Goal: Task Accomplishment & Management: Use online tool/utility

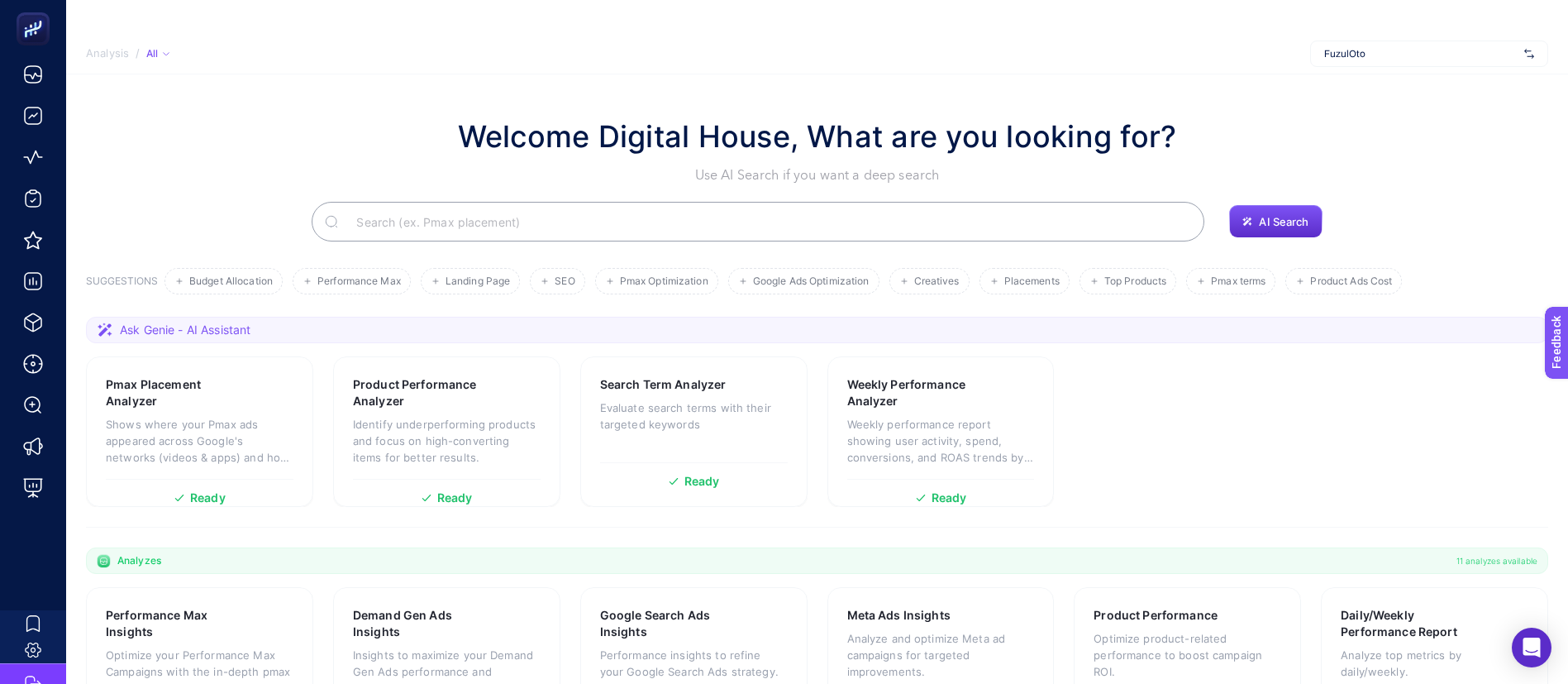
click at [1405, 52] on span "FuzulOto" at bounding box center [1421, 54] width 194 height 13
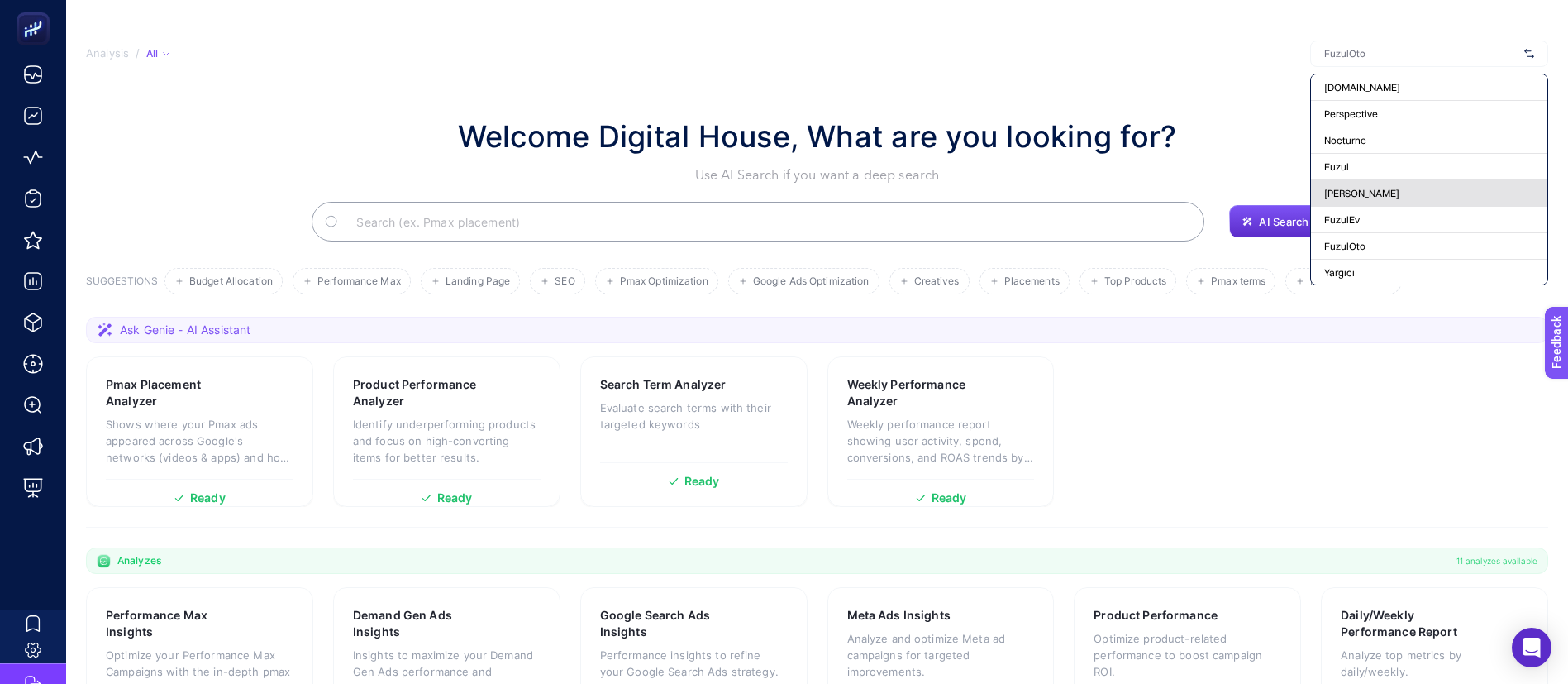
click at [1382, 191] on span "[PERSON_NAME]" at bounding box center [1361, 193] width 75 height 13
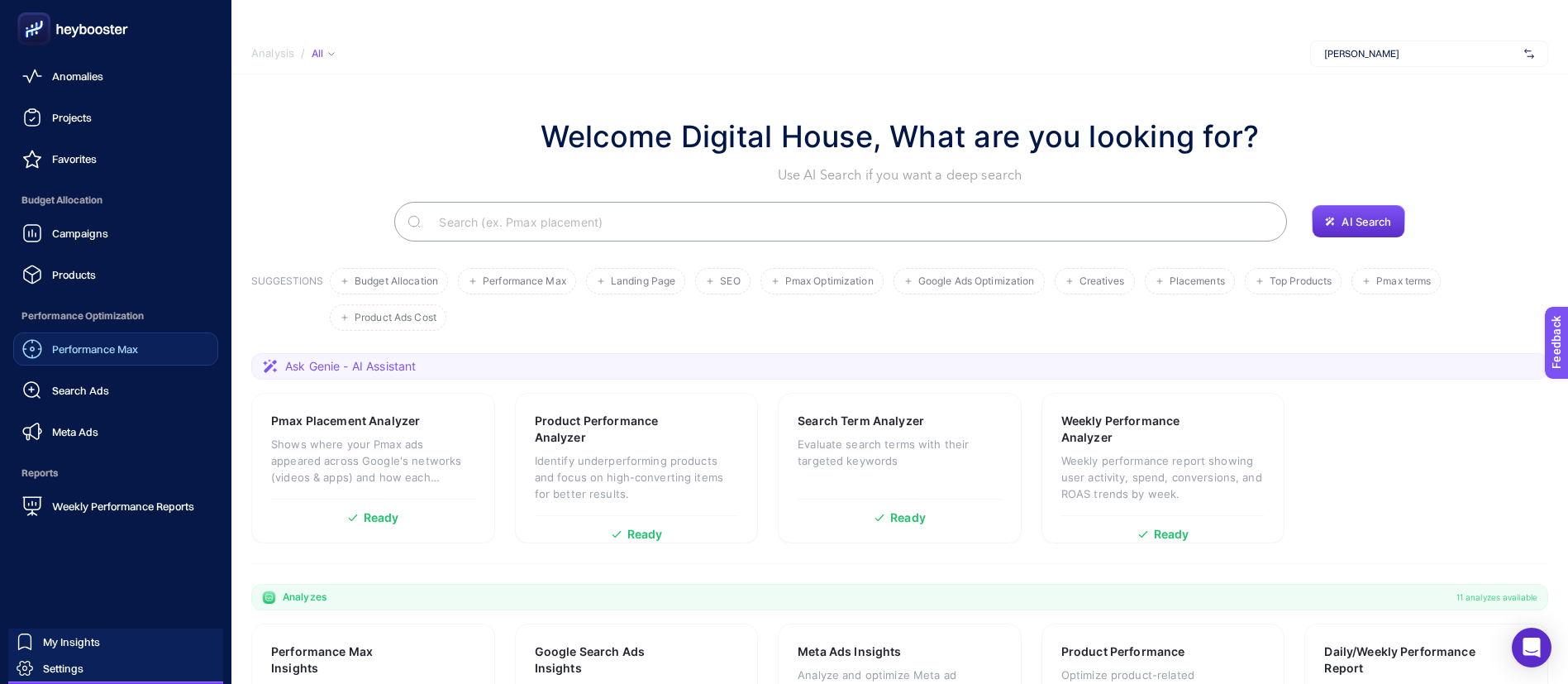
scroll to position [118, 0]
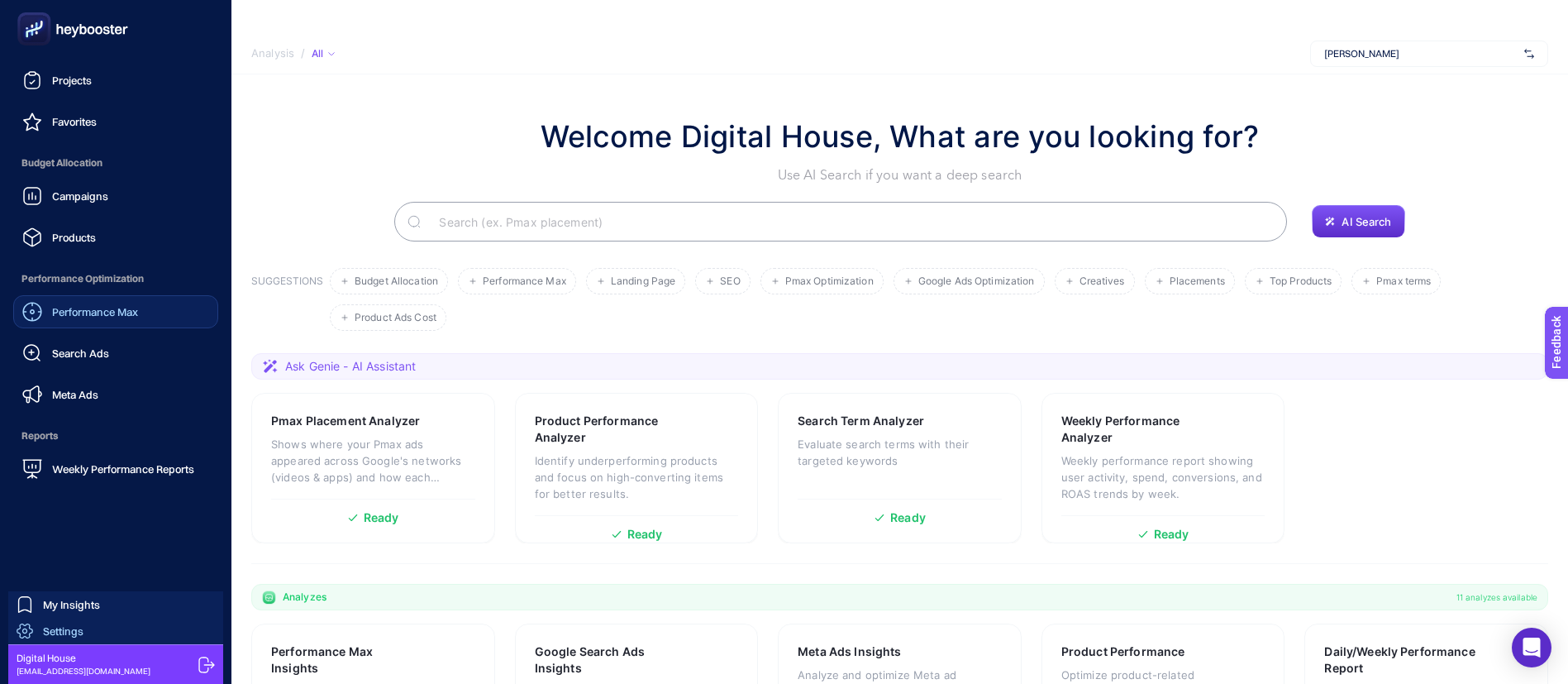
click at [74, 634] on span "Settings" at bounding box center [63, 631] width 40 height 13
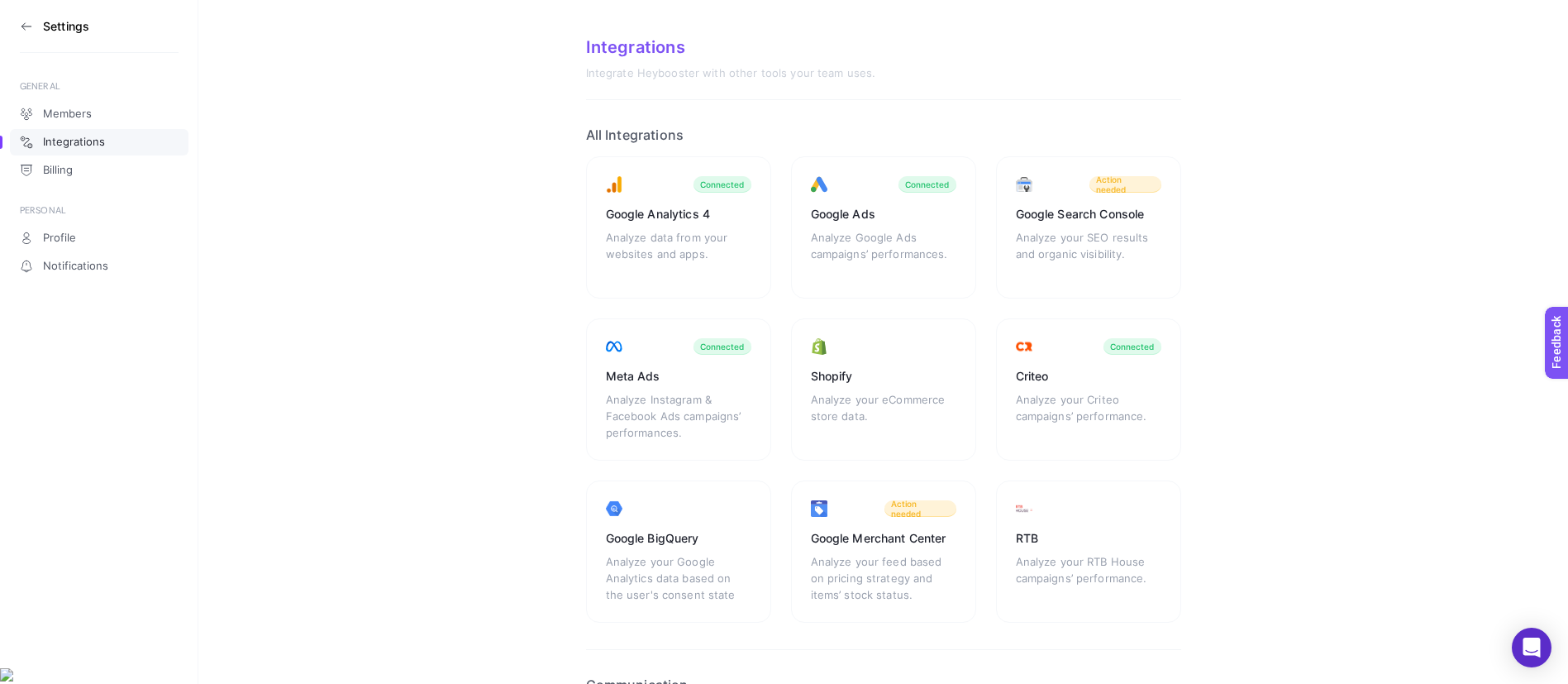
scroll to position [124, 0]
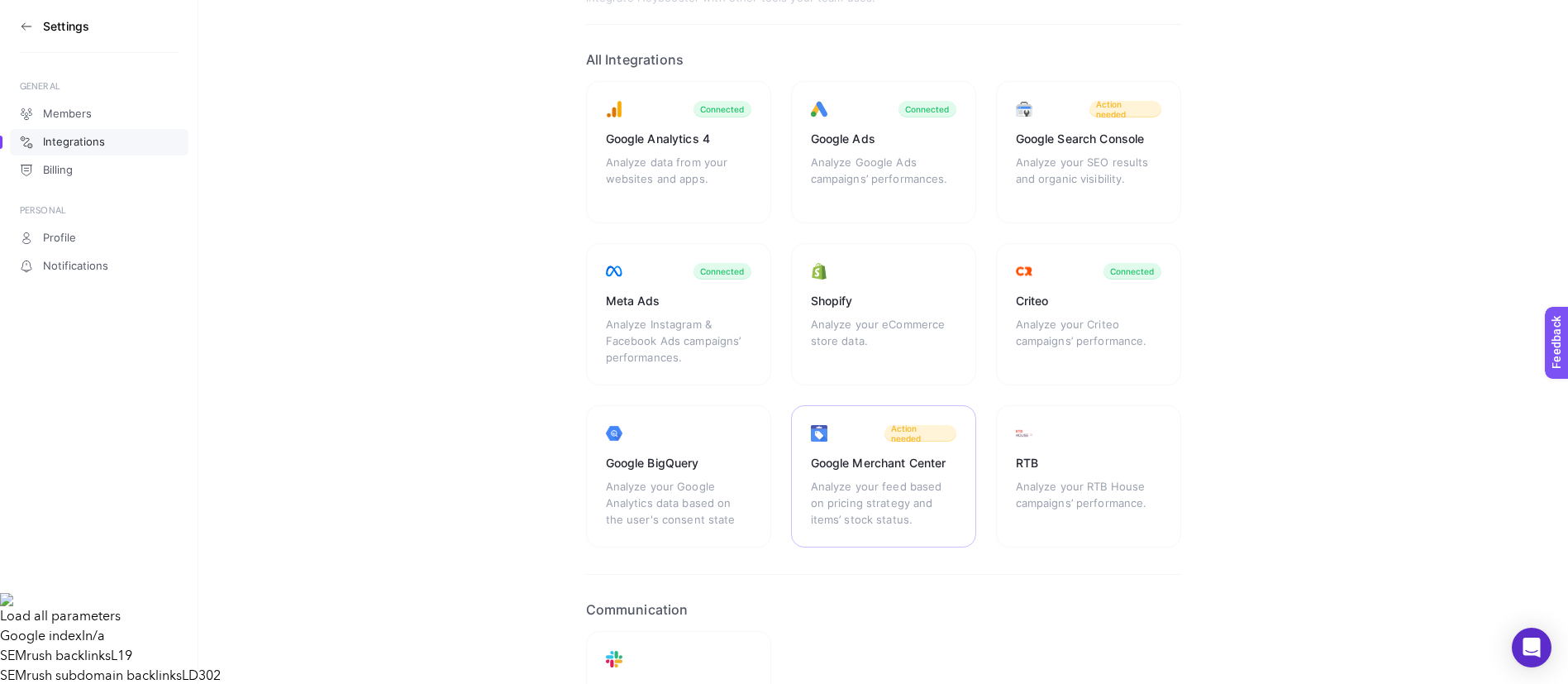
click at [889, 493] on div "Analyze your feed based on pricing strategy and items’ stock status." at bounding box center [883, 503] width 145 height 49
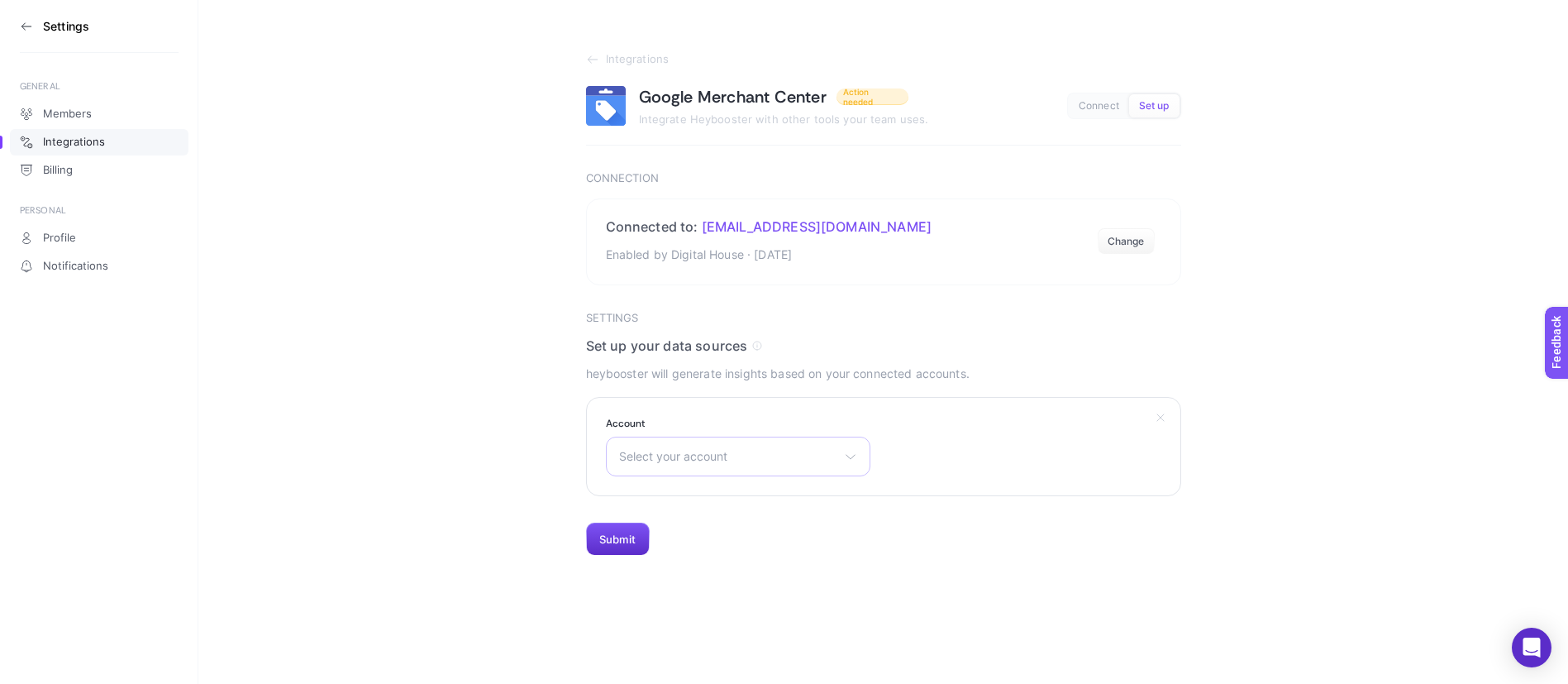
click at [716, 467] on div "Select your account There are no matching options available." at bounding box center [738, 455] width 264 height 39
click at [1365, 259] on section "Integrations Google Merchant Center Action needed Integrate Heybooster with oth…" at bounding box center [883, 278] width 1370 height 556
click at [809, 446] on div "Select your account There are no matching options available." at bounding box center [738, 455] width 264 height 39
click at [659, 466] on div "Select your account There are no matching options available." at bounding box center [738, 455] width 264 height 39
click at [657, 458] on span "Select your account" at bounding box center [728, 456] width 219 height 13
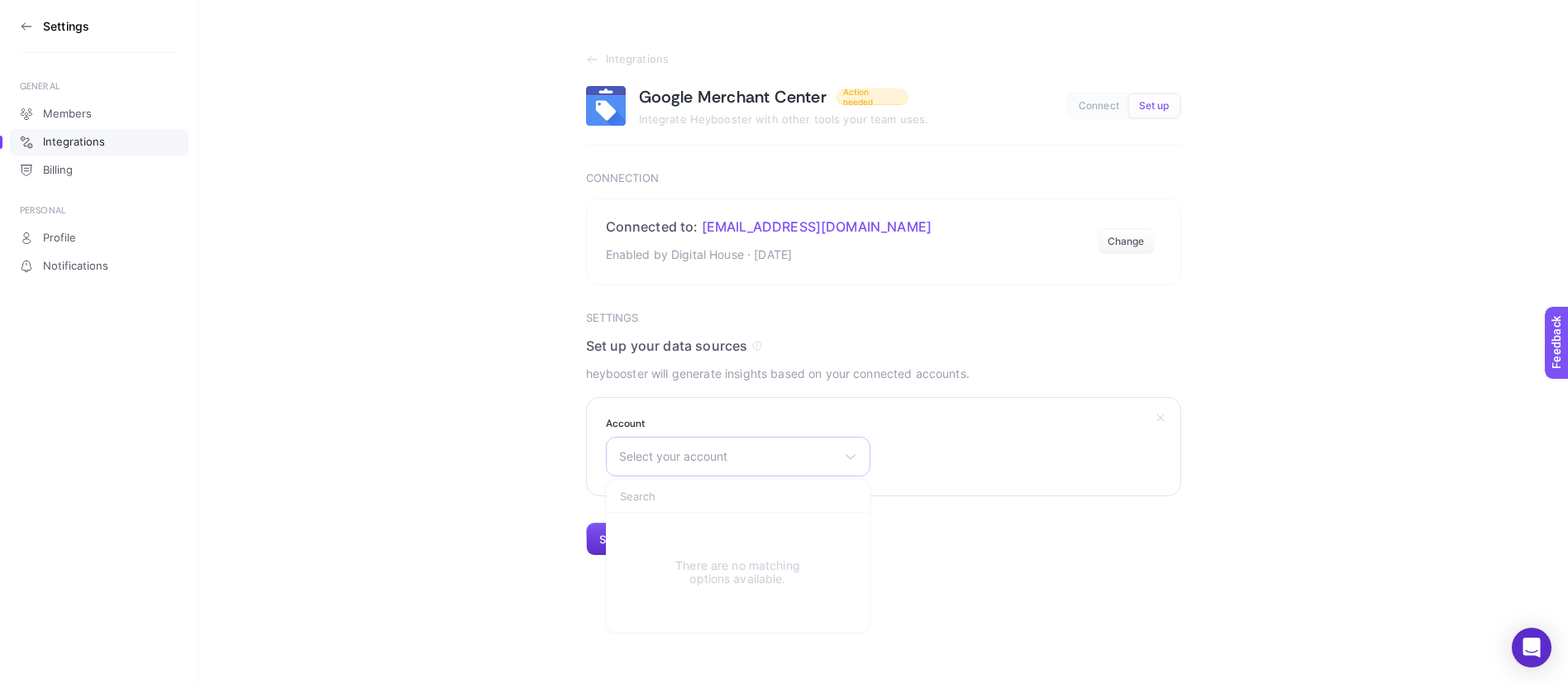
click at [706, 444] on div "Select your account There are no matching options available." at bounding box center [738, 455] width 264 height 39
drag, startPoint x: 1058, startPoint y: 518, endPoint x: 814, endPoint y: 280, distance: 340.9
click at [1056, 515] on section "Settings Set up your data sources heybooster will generate insights based on yo…" at bounding box center [883, 434] width 595 height 245
click at [1158, 113] on button "Set up" at bounding box center [1154, 105] width 50 height 23
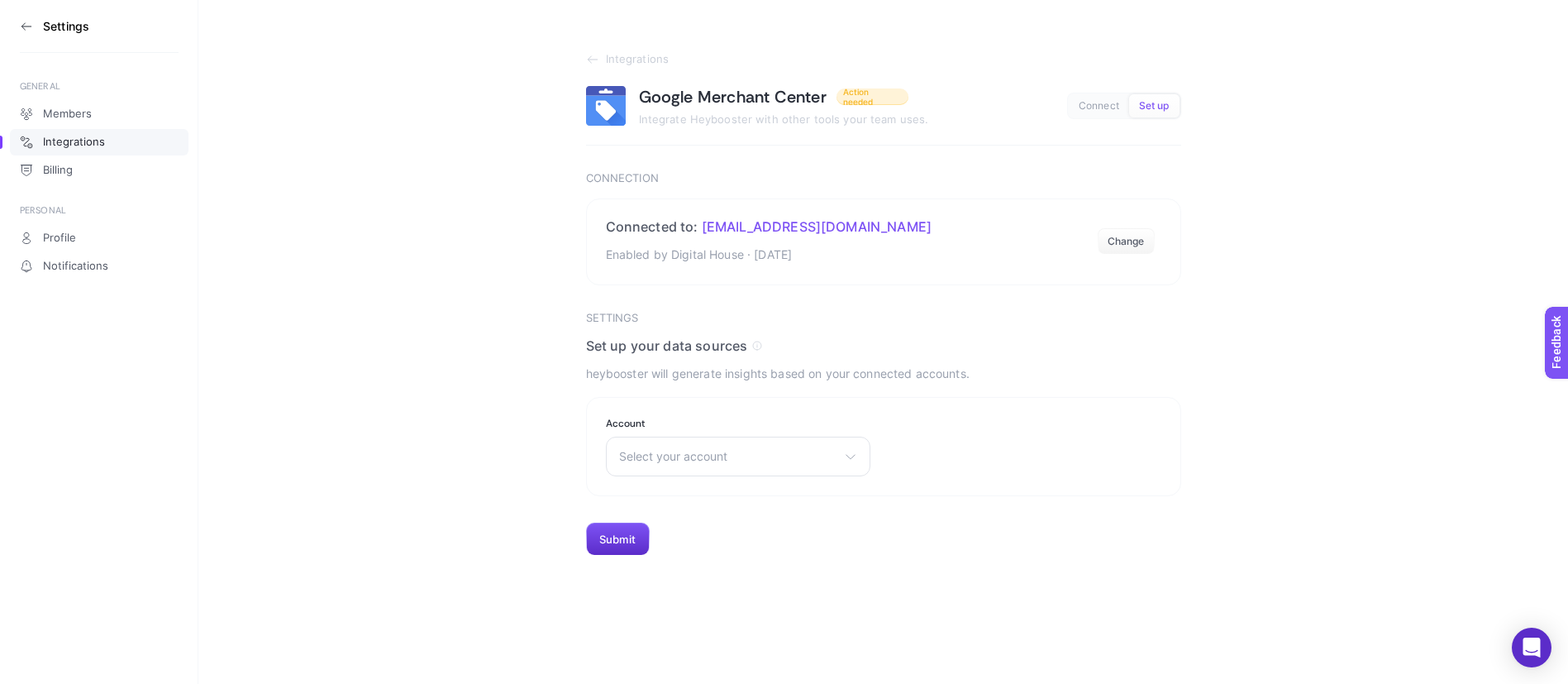
click at [1158, 95] on button "Set up" at bounding box center [1154, 105] width 50 height 23
